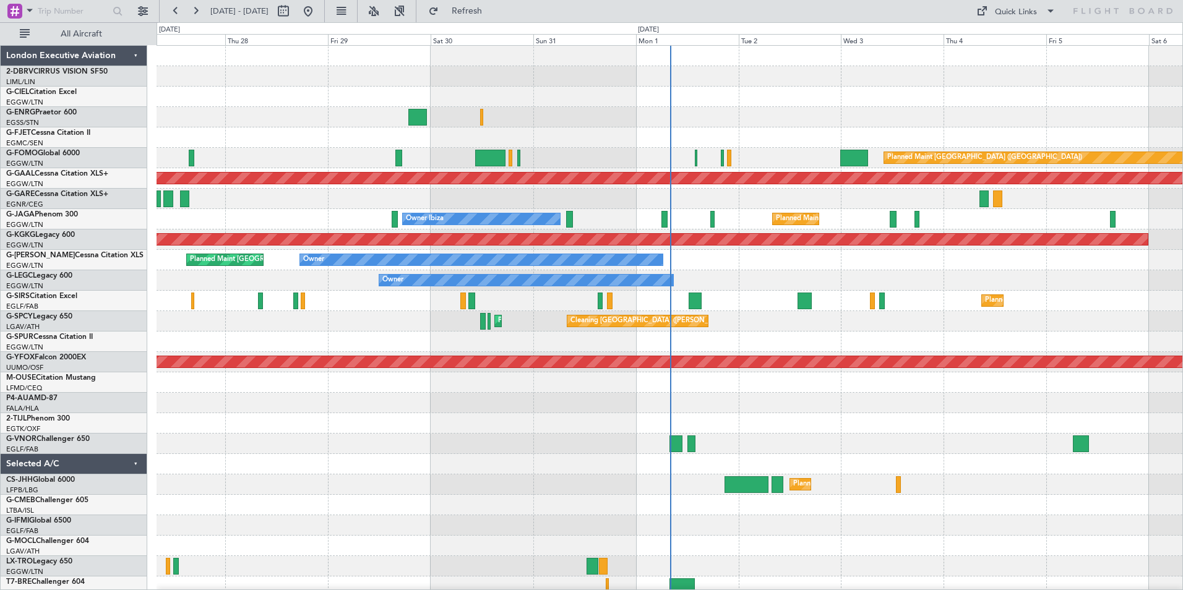
click at [257, 106] on div at bounding box center [670, 97] width 1026 height 20
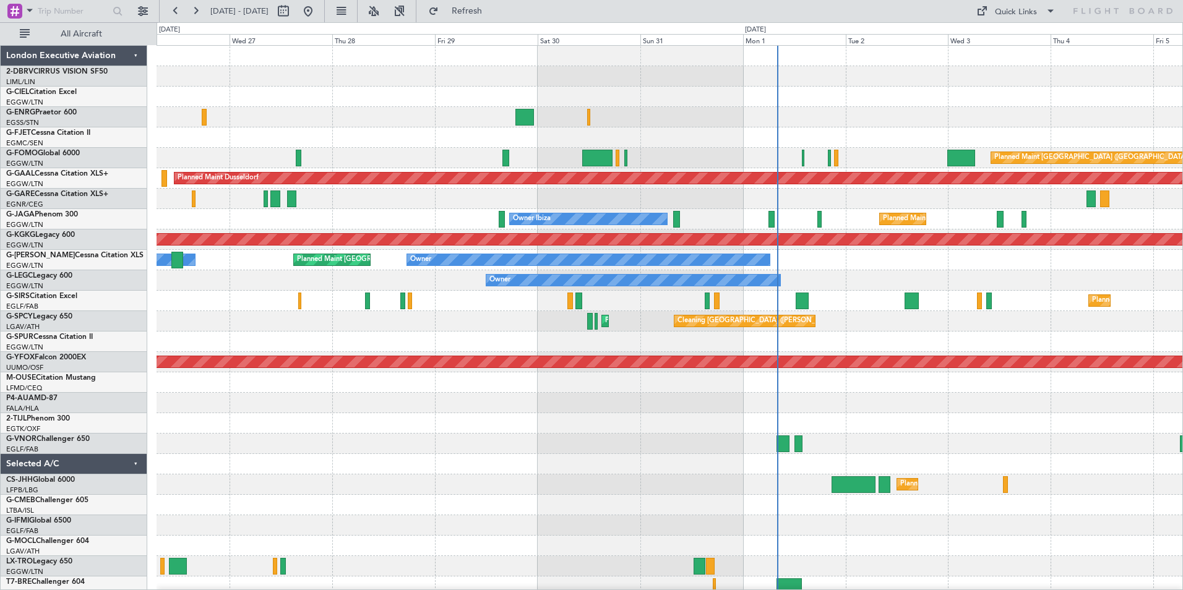
click at [724, 111] on div "Planned Maint [GEOGRAPHIC_DATA] ([GEOGRAPHIC_DATA]) Planned [GEOGRAPHIC_DATA] P…" at bounding box center [670, 368] width 1026 height 645
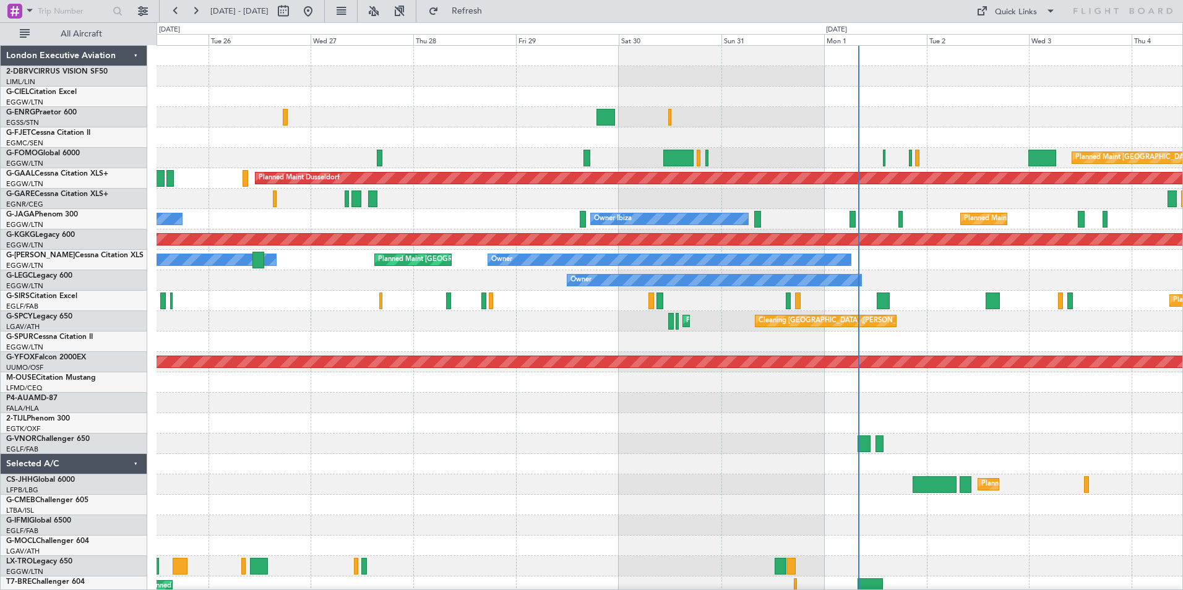
click at [514, 98] on div at bounding box center [670, 97] width 1026 height 20
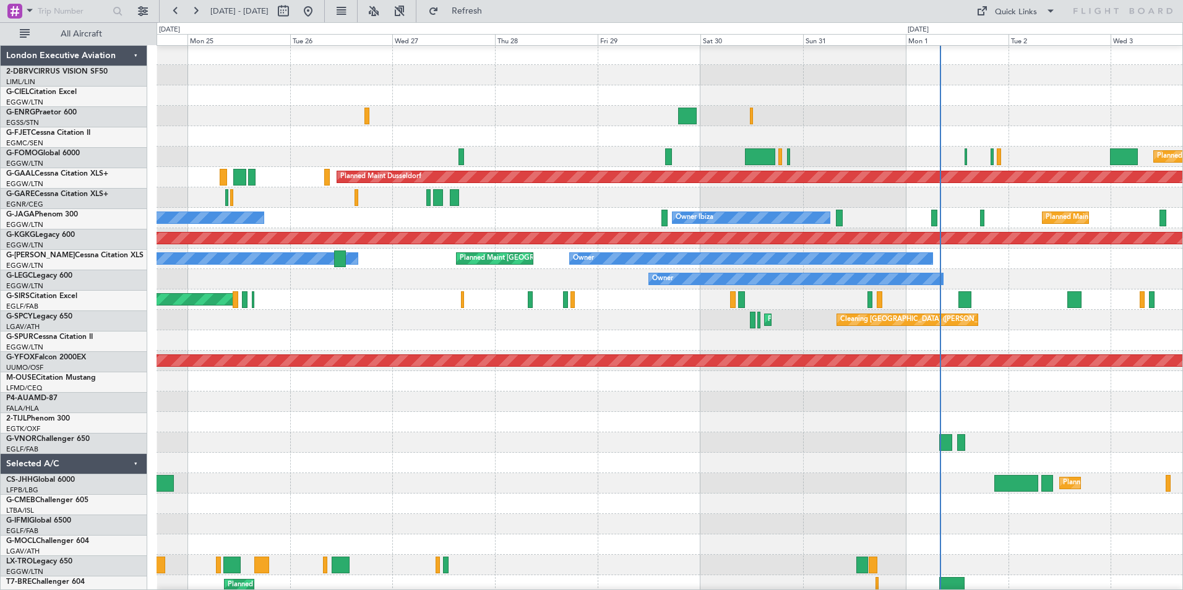
scroll to position [1, 0]
click at [526, 106] on div at bounding box center [670, 116] width 1026 height 20
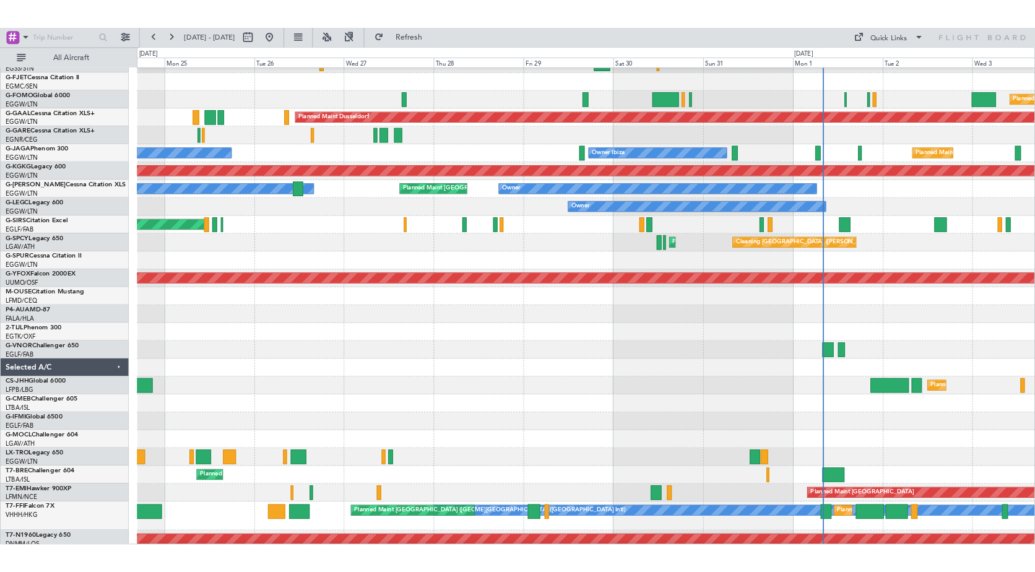
scroll to position [0, 0]
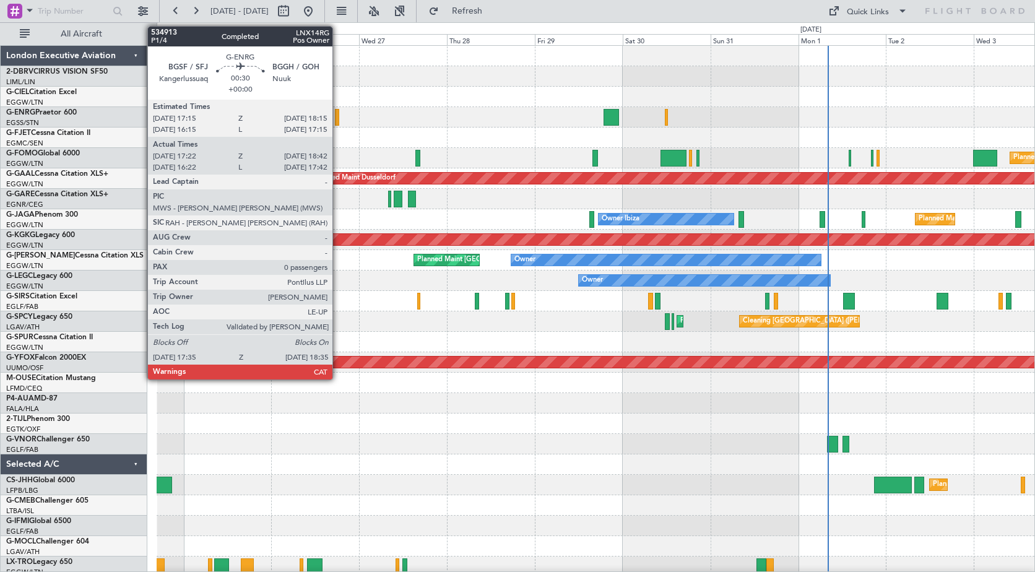
click at [338, 115] on div at bounding box center [337, 117] width 4 height 17
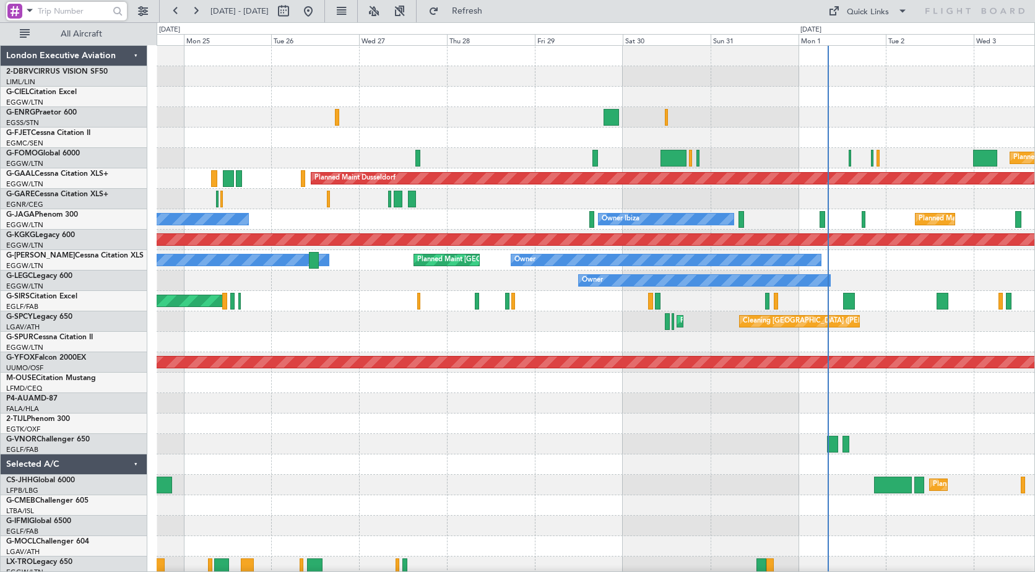
drag, startPoint x: 41, startPoint y: 9, endPoint x: 54, endPoint y: 11, distance: 13.1
click at [46, 11] on input "text" at bounding box center [73, 11] width 71 height 19
type input "536010"
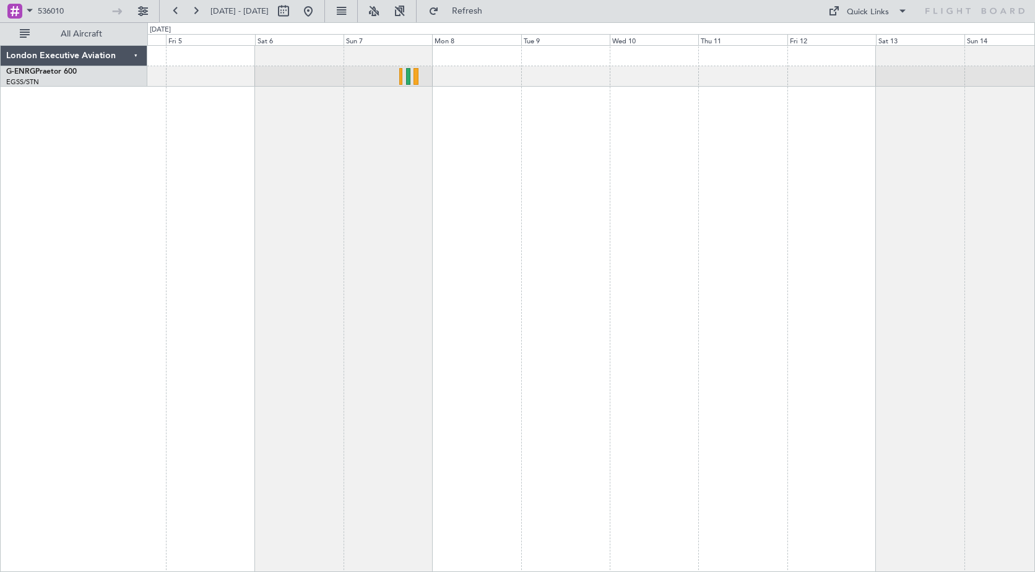
click at [426, 175] on div at bounding box center [590, 308] width 887 height 527
